Goal: Task Accomplishment & Management: Manage account settings

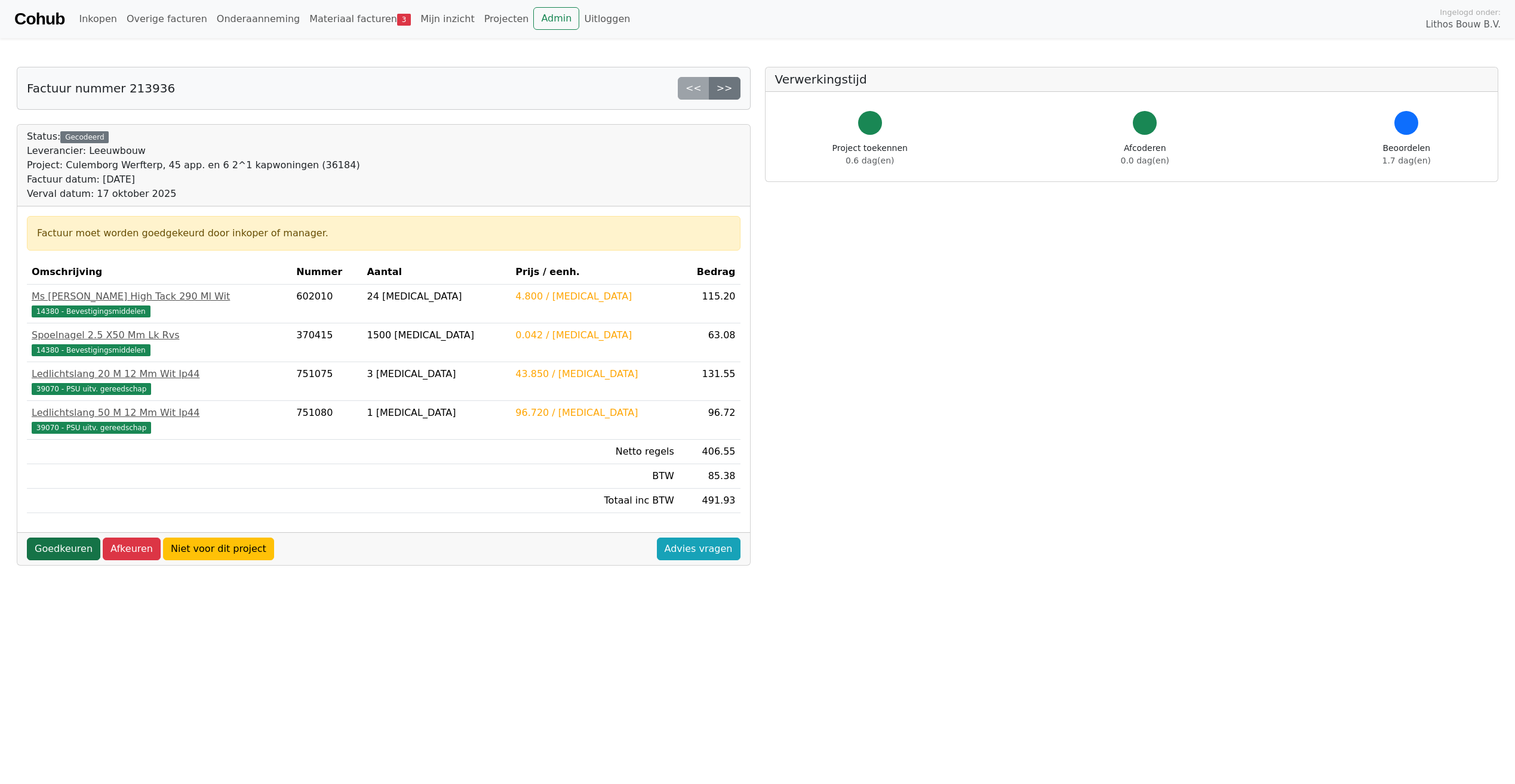
click at [53, 85] on link "Goedkeuren" at bounding box center [63, 549] width 73 height 23
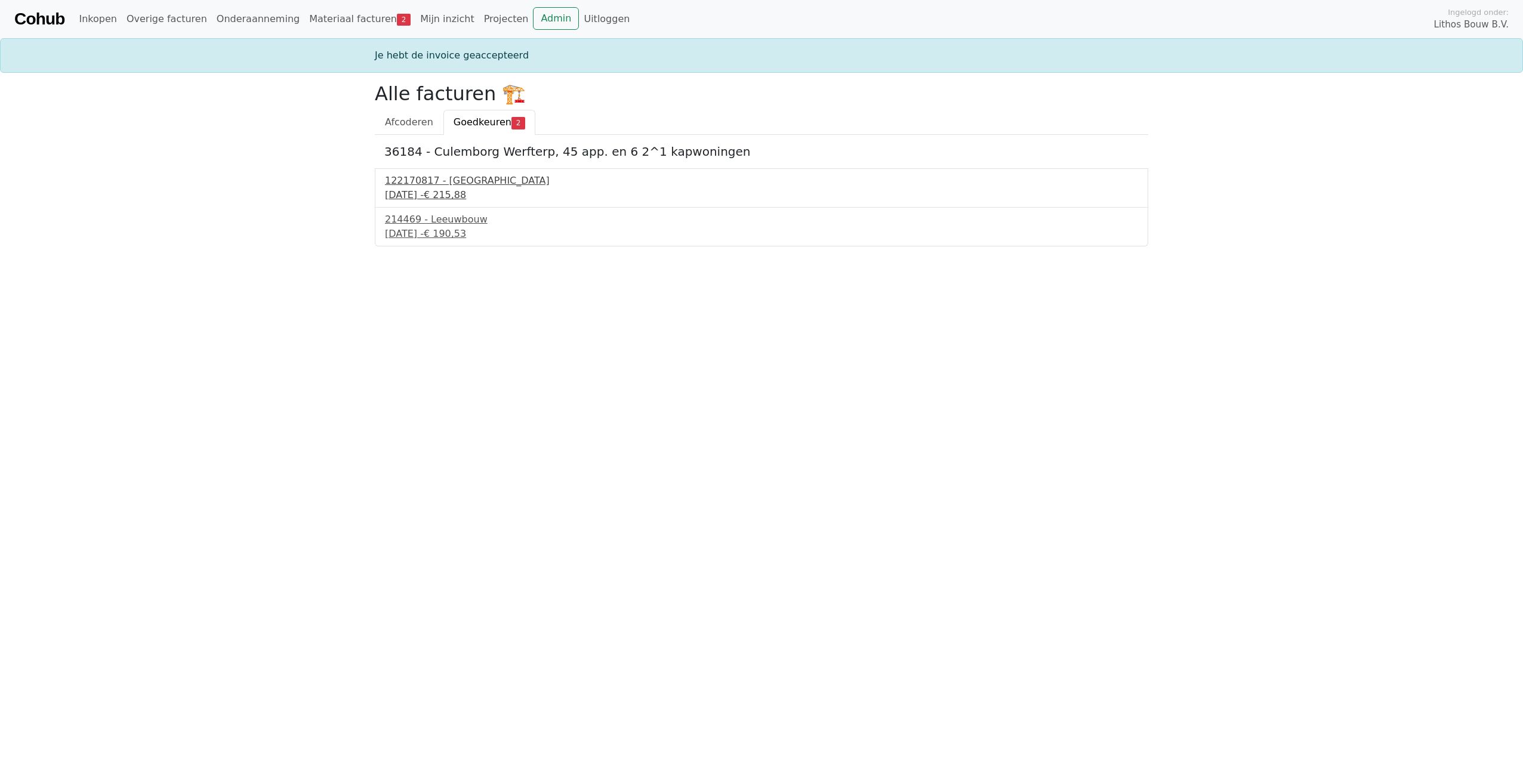
click at [432, 190] on div "18 september 2025 - € 215,88" at bounding box center [762, 195] width 753 height 14
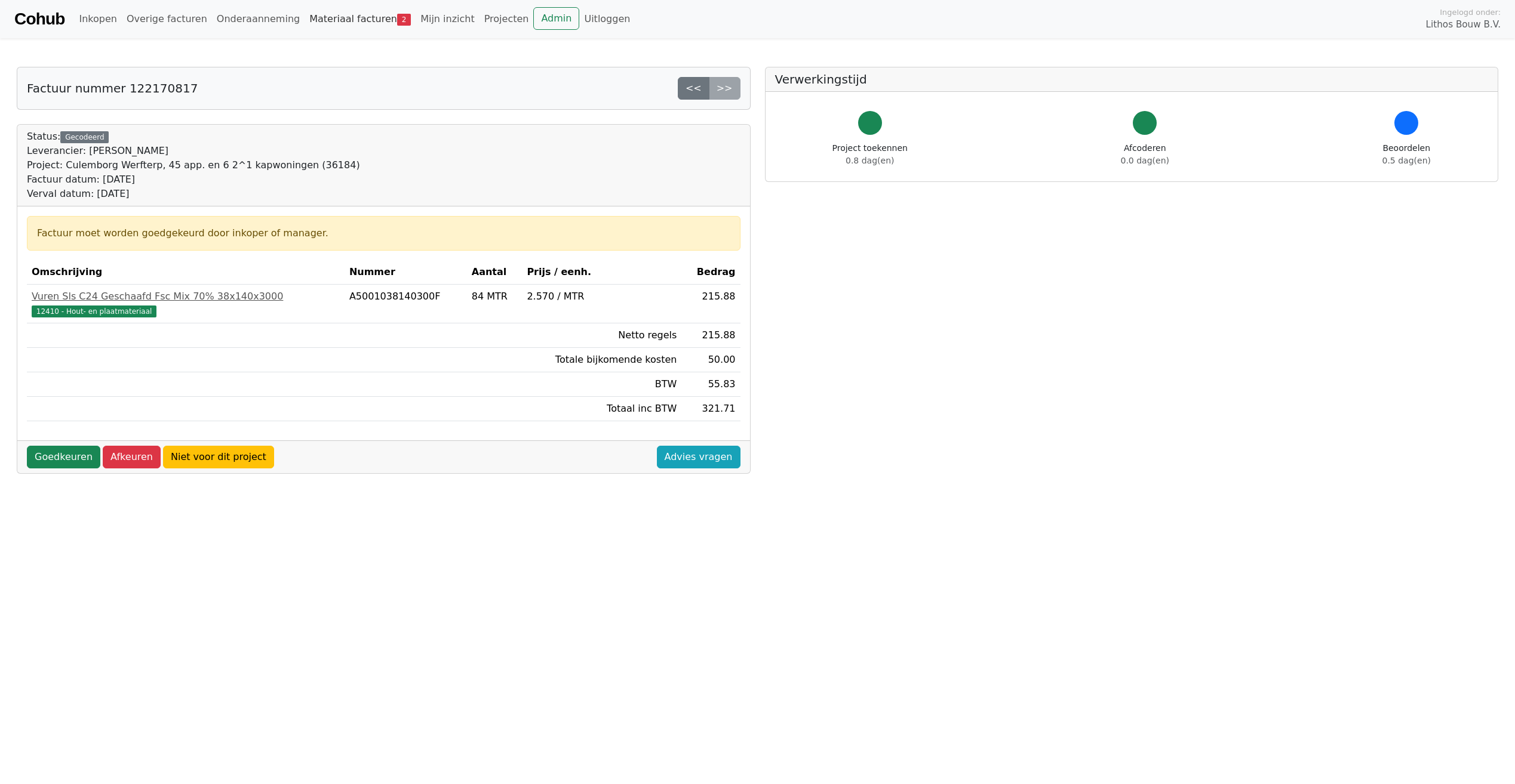
click at [358, 18] on link "Materiaal facturen 2" at bounding box center [359, 20] width 111 height 24
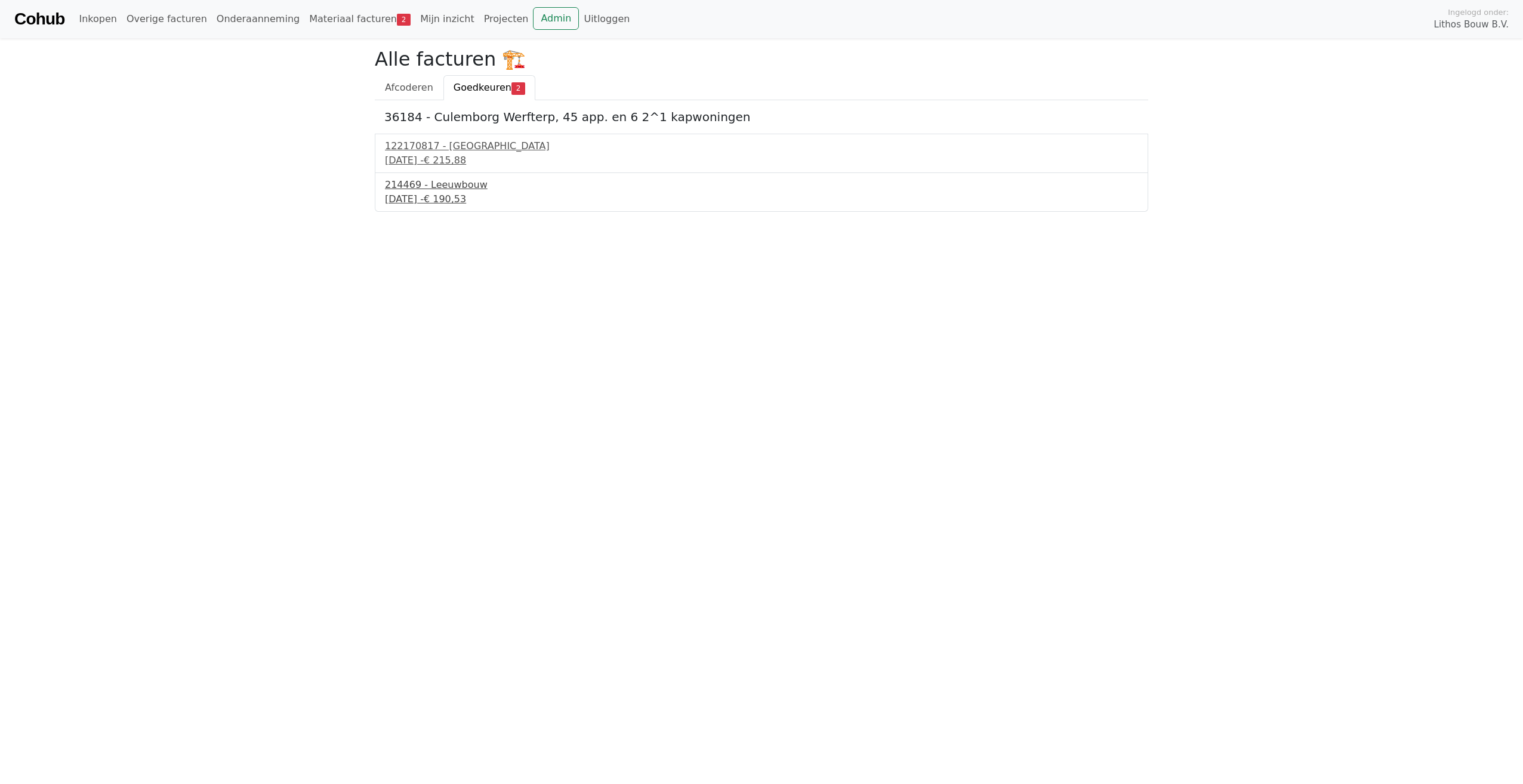
click at [461, 192] on div "18 september 2025 - € 190,53" at bounding box center [762, 199] width 753 height 14
